Goal: Information Seeking & Learning: Learn about a topic

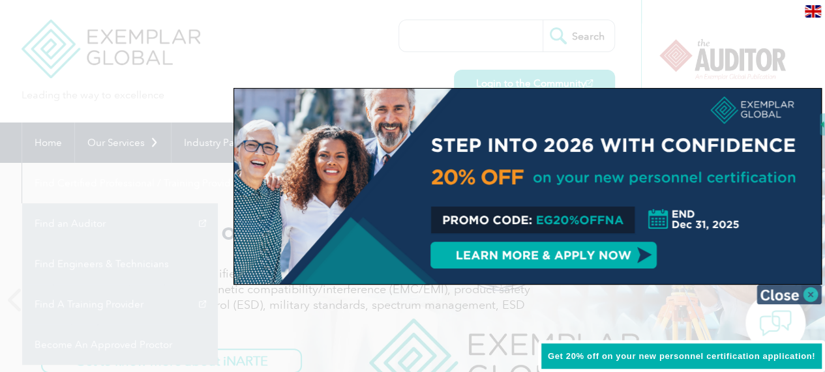
click at [794, 299] on img at bounding box center [789, 295] width 65 height 20
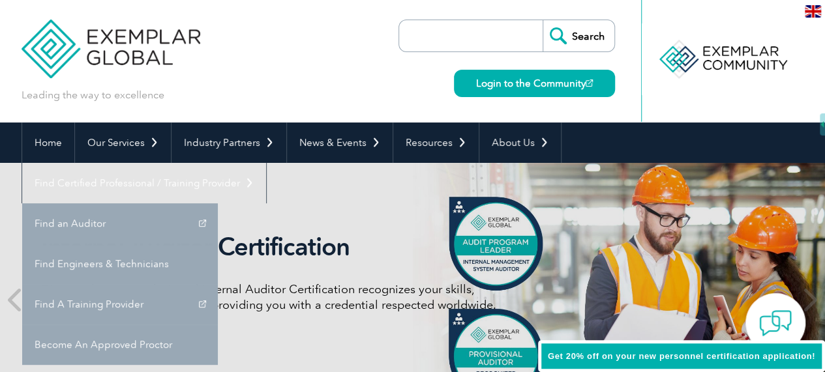
click at [88, 223] on div "Internal Auditor Certification Discover how our redesigned Internal Auditor Cer…" at bounding box center [413, 300] width 783 height 274
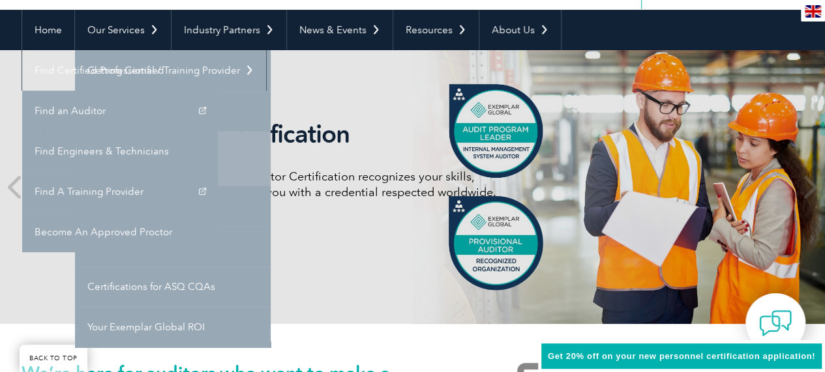
scroll to position [196, 0]
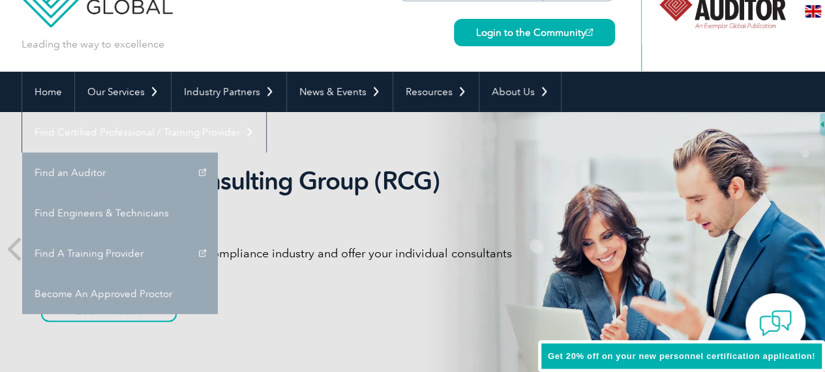
scroll to position [0, 0]
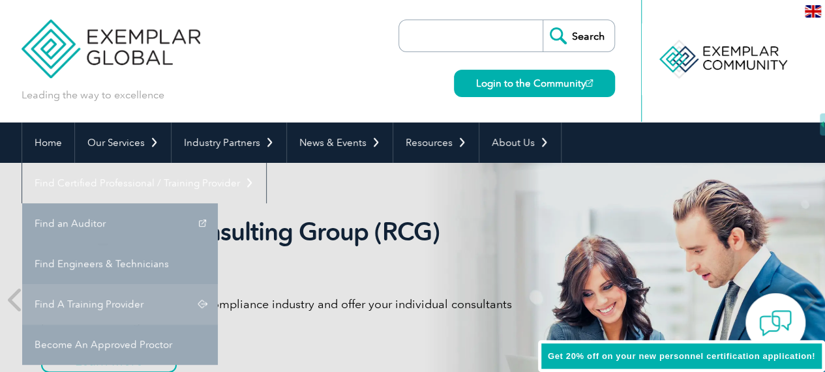
click at [218, 284] on link "Find A Training Provider" at bounding box center [120, 304] width 196 height 40
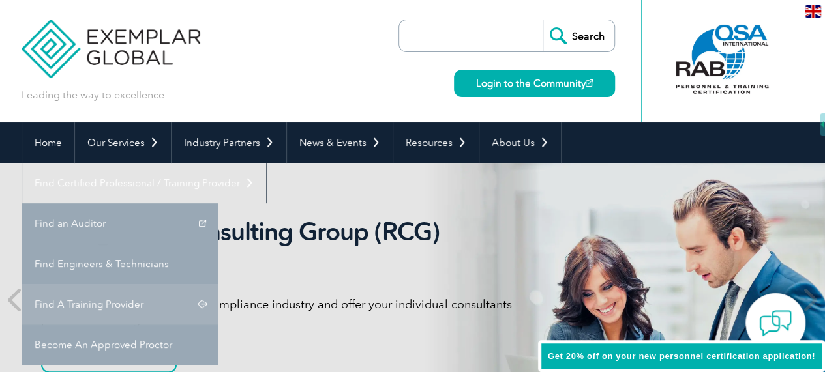
scroll to position [86, 0]
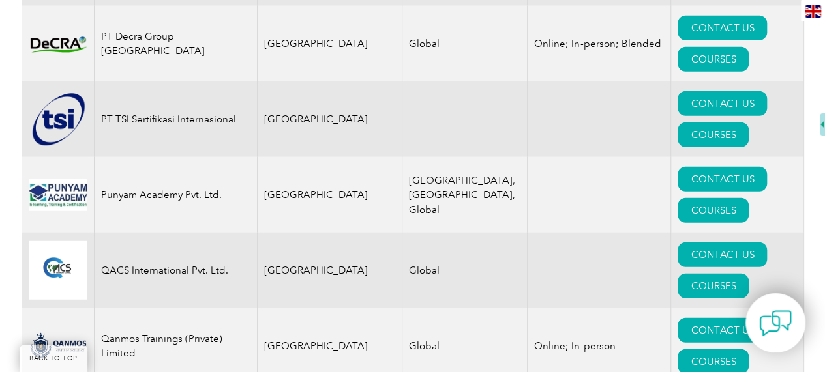
scroll to position [16815, 0]
